Goal: Complete application form: Complete application form

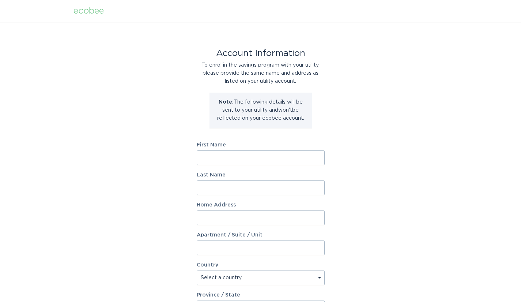
click at [269, 159] on input "First Name" at bounding box center [261, 157] width 128 height 15
click at [369, 134] on div "Account Information To enrol in the savings program with your utility, please p…" at bounding box center [260, 224] width 521 height 404
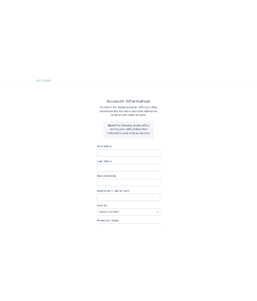
scroll to position [2, 0]
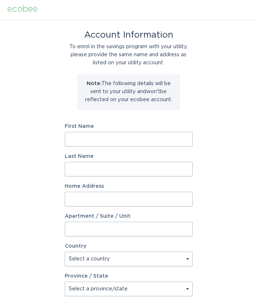
click at [84, 136] on input "First Name" at bounding box center [129, 139] width 128 height 15
type input "Pei"
type input "Zhai"
click at [72, 196] on input "Home Address" at bounding box center [129, 199] width 128 height 15
type input "[STREET_ADDRESS][PERSON_NAME]"
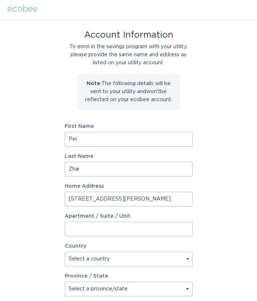
select select "US"
type input "MARLBOROUGH"
type input "01752-1910"
select select "MA"
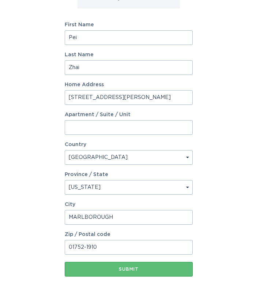
scroll to position [110, 0]
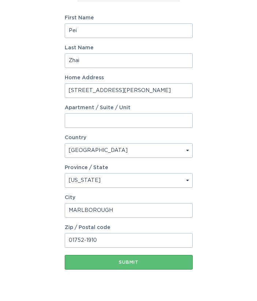
click at [111, 243] on input "01752-1910" at bounding box center [129, 240] width 128 height 15
type input "01752"
click at [36, 229] on div "Account Information To enrol in the savings program with your utility, please p…" at bounding box center [128, 105] width 257 height 388
click at [112, 266] on button "Submit" at bounding box center [129, 262] width 128 height 15
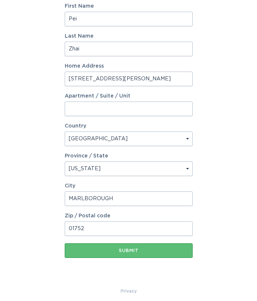
scroll to position [135, 0]
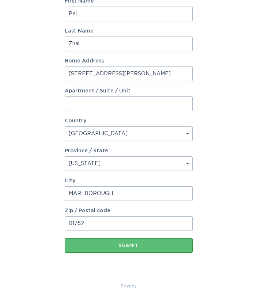
click at [120, 247] on div "Submit" at bounding box center [128, 246] width 121 height 4
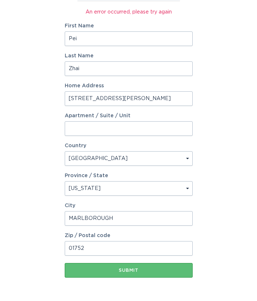
scroll to position [113, 0]
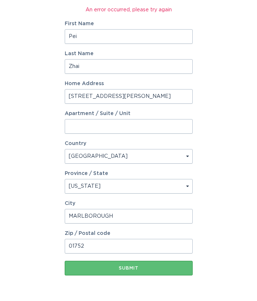
click at [120, 247] on input "01752" at bounding box center [129, 246] width 128 height 15
click at [74, 220] on input "MARLBOROUGH" at bounding box center [129, 216] width 128 height 15
click at [89, 161] on select "Select a country [GEOGRAPHIC_DATA] [GEOGRAPHIC_DATA]" at bounding box center [129, 156] width 128 height 15
click at [65, 149] on select "Select a country [GEOGRAPHIC_DATA] [GEOGRAPHIC_DATA]" at bounding box center [129, 156] width 128 height 15
click at [114, 185] on select "Select a province/state [US_STATE] [US_STATE] [US_STATE] [US_STATE] [US_STATE] …" at bounding box center [129, 186] width 128 height 15
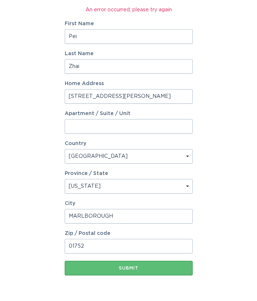
click at [65, 179] on select "Select a province/state [US_STATE] [US_STATE] [US_STATE] [US_STATE] [US_STATE] …" at bounding box center [129, 186] width 128 height 15
click at [107, 215] on input "MARLBOROUGH" at bounding box center [129, 216] width 128 height 15
click at [36, 148] on div "Account Information To enrol in the savings program with your utility, please p…" at bounding box center [128, 107] width 257 height 396
click at [86, 249] on input "01752" at bounding box center [129, 246] width 128 height 15
click at [107, 68] on input "Zhai" at bounding box center [129, 66] width 128 height 15
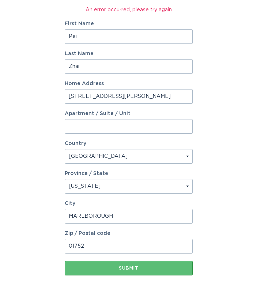
click at [107, 68] on input "Zhai" at bounding box center [129, 66] width 128 height 15
click at [14, 92] on div "Account Information To enrol in the savings program with your utility, please p…" at bounding box center [128, 107] width 257 height 396
click at [135, 271] on button "Submit" at bounding box center [129, 268] width 128 height 15
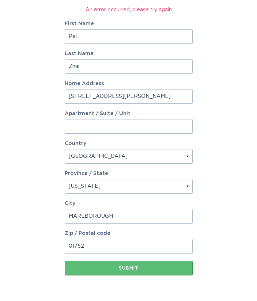
click at [135, 271] on button "Submit" at bounding box center [129, 268] width 128 height 15
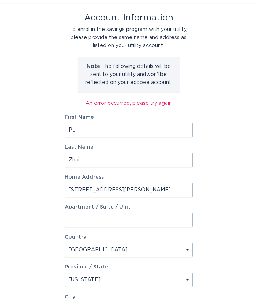
scroll to position [0, 0]
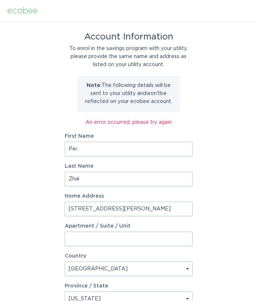
click at [110, 127] on div "Account Information To enrol in the savings program with your utility, please p…" at bounding box center [129, 211] width 128 height 356
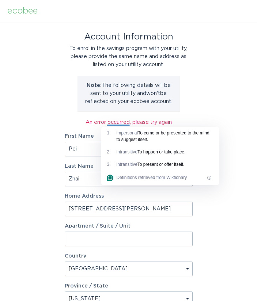
click at [59, 98] on div "Account Information To enrol in the savings program with your utility, please p…" at bounding box center [128, 220] width 257 height 396
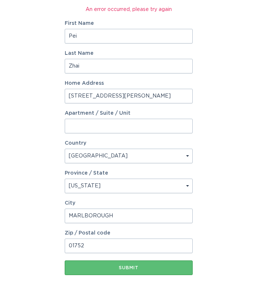
scroll to position [135, 0]
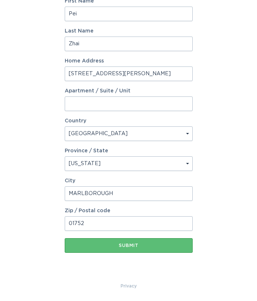
click at [78, 107] on input "Apartment / Suite / Unit" at bounding box center [129, 104] width 128 height 15
click at [134, 245] on div "Submit" at bounding box center [128, 246] width 121 height 4
click at [113, 247] on div "Submit" at bounding box center [128, 246] width 121 height 4
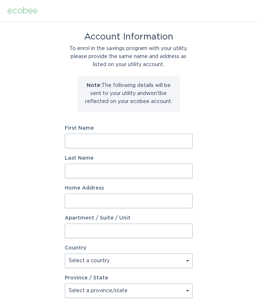
click at [85, 141] on input "First Name" at bounding box center [129, 141] width 128 height 15
type input "Pei"
type input "Zhai"
type input "17 CONRAD RD"
select select "US"
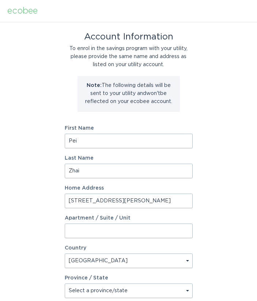
type input "MARLBOROUGH"
type input "01752"
select select "MA"
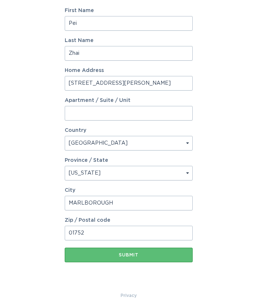
scroll to position [118, 0]
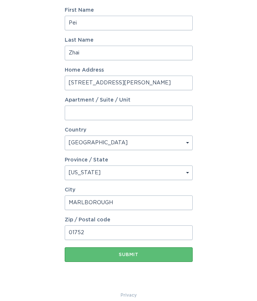
click at [113, 256] on div "Submit" at bounding box center [128, 255] width 121 height 4
click at [120, 199] on input "MARLBOROUGH" at bounding box center [129, 203] width 128 height 15
type input "Marlborough"
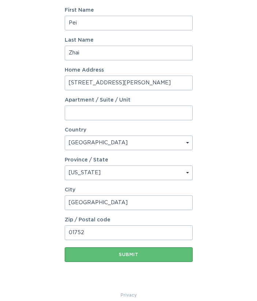
click at [27, 220] on div "Account Information To enrol in the savings program with your utility, please p…" at bounding box center [128, 94] width 257 height 396
click at [87, 254] on div "Submit" at bounding box center [128, 255] width 121 height 4
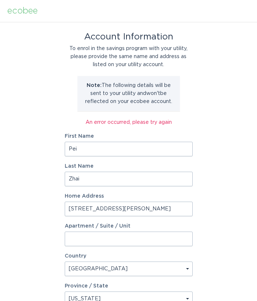
click at [19, 11] on div "ecobee" at bounding box center [22, 11] width 30 height 8
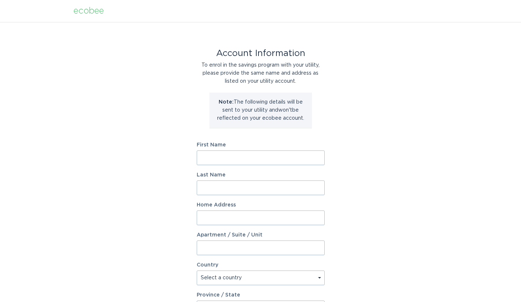
click at [260, 160] on input "First Name" at bounding box center [261, 157] width 128 height 15
type input "Pei"
type input "Zhai"
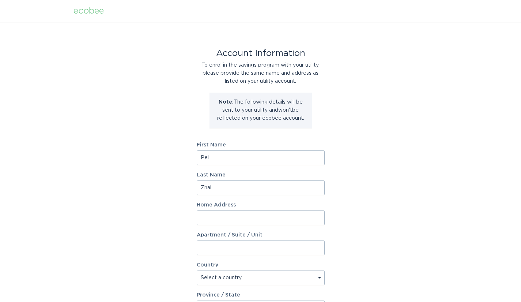
type input "[STREET_ADDRESS][PERSON_NAME]"
select select "US"
type input "MARLBOROUGH"
type input "01752"
select select "MA"
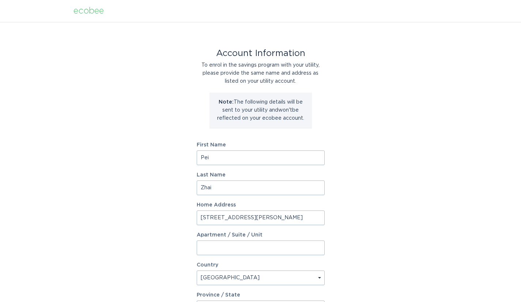
scroll to position [143, 0]
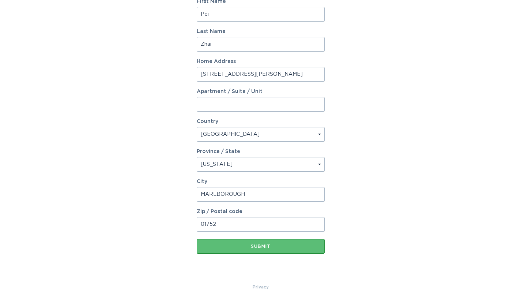
click at [269, 244] on div "Submit" at bounding box center [260, 246] width 121 height 4
